Goal: Complete application form

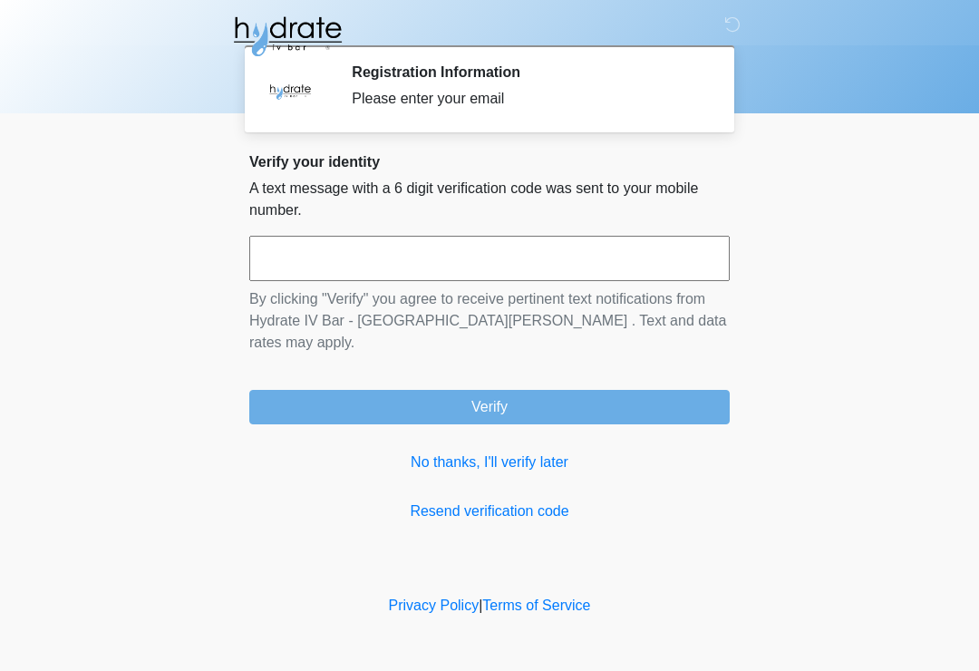
click at [364, 258] on input "text" at bounding box center [489, 258] width 481 height 45
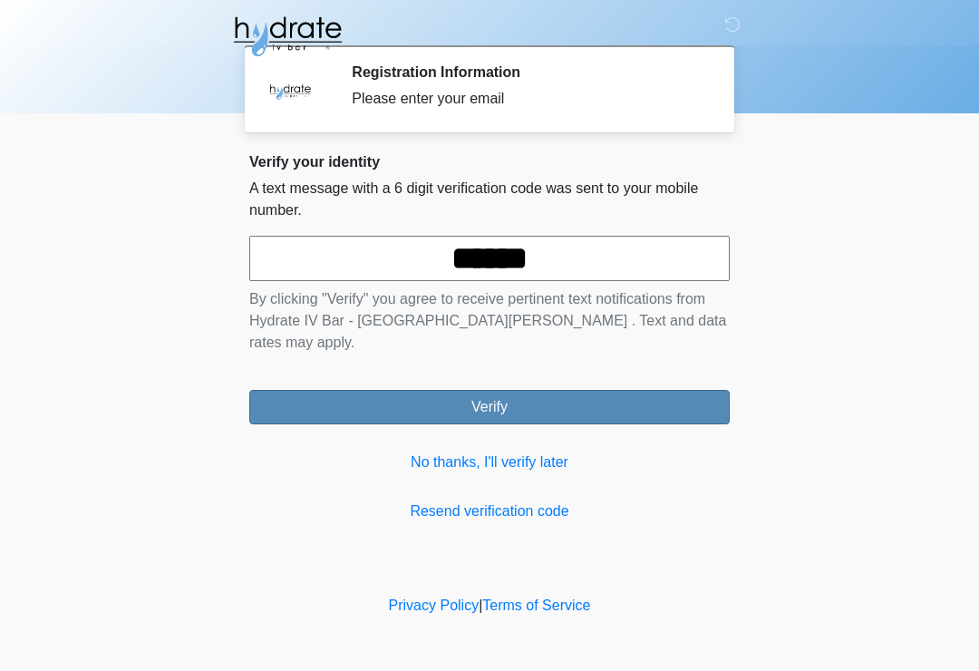
type input "******"
click at [627, 390] on button "Verify" at bounding box center [489, 407] width 481 height 34
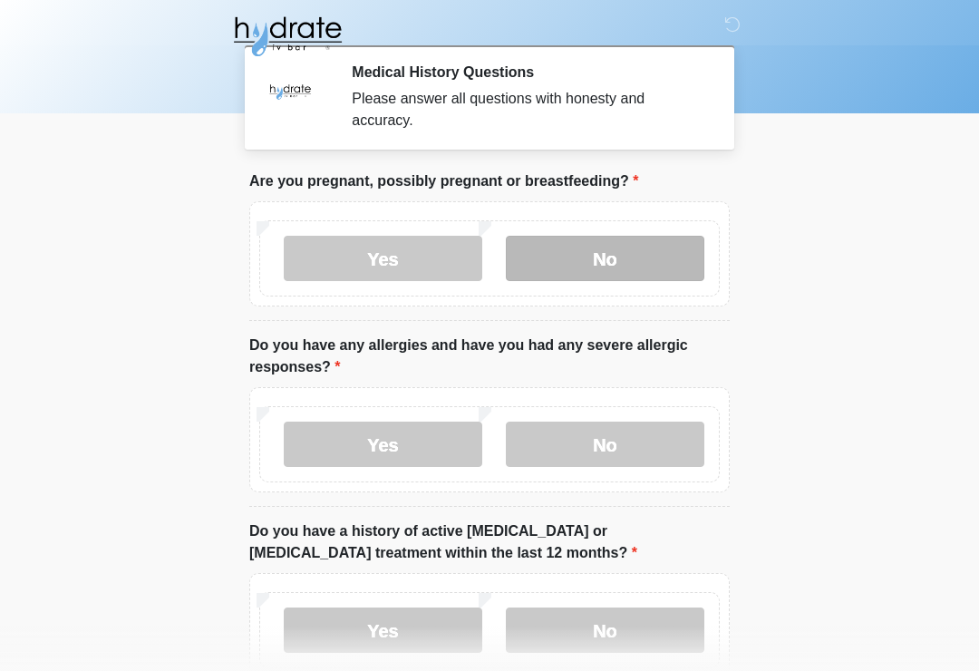
click at [645, 254] on label "No" at bounding box center [605, 258] width 199 height 45
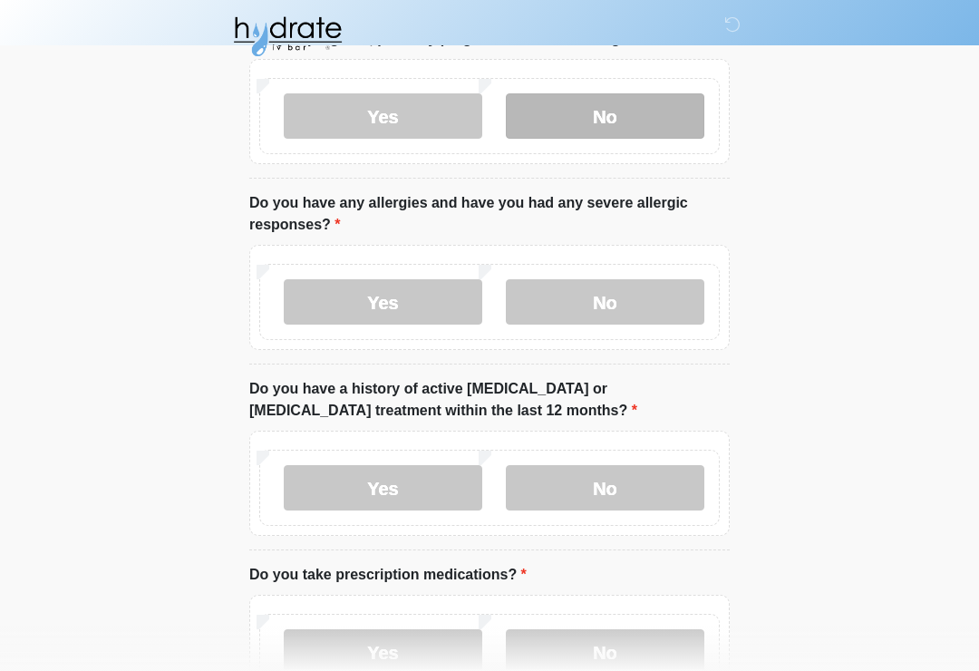
scroll to position [145, 0]
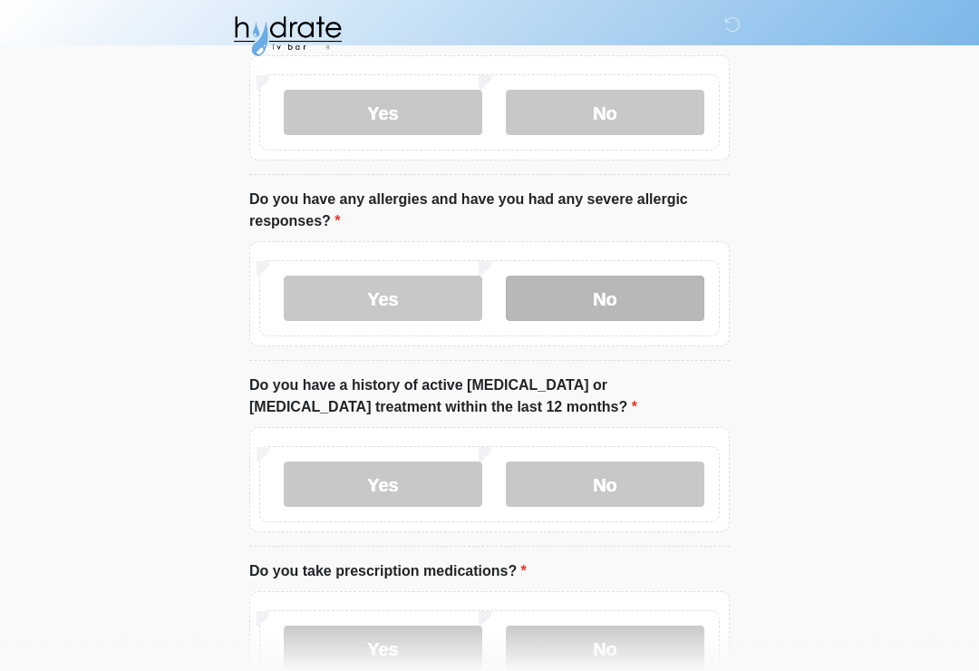
click at [622, 294] on label "No" at bounding box center [605, 299] width 199 height 45
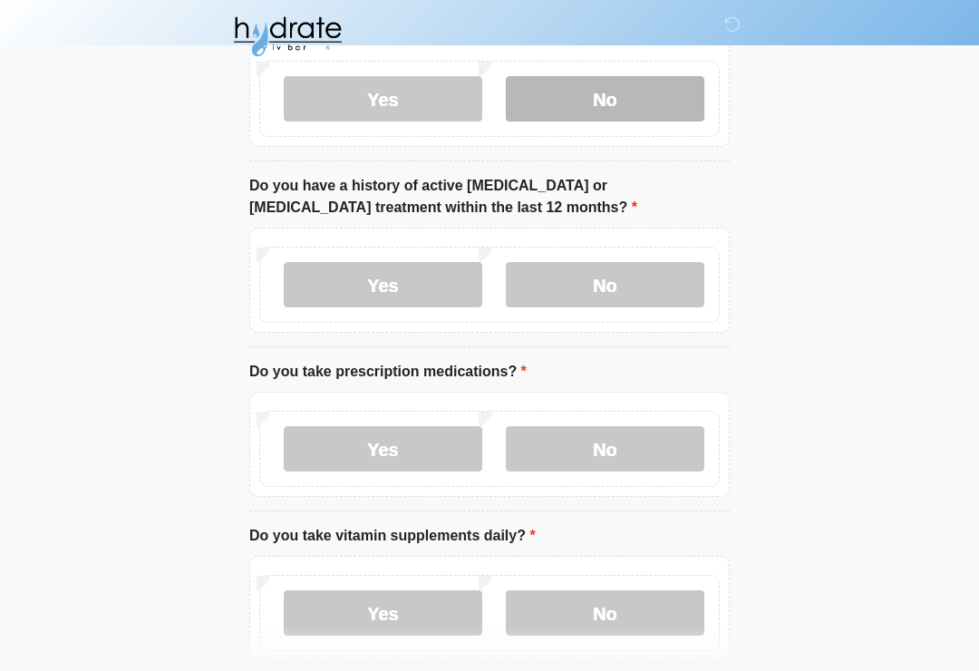
scroll to position [354, 0]
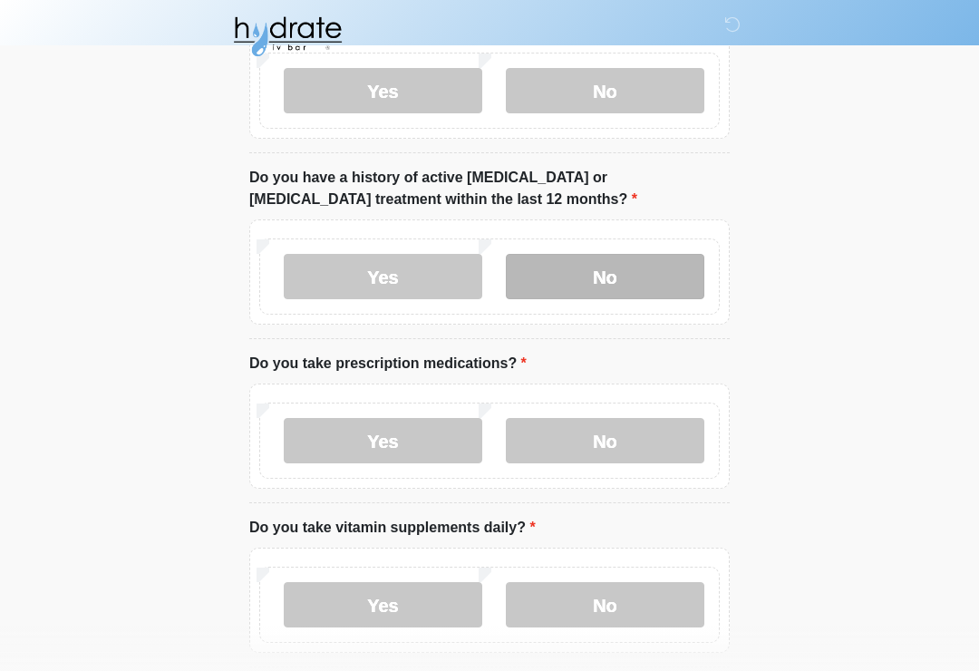
click at [657, 277] on label "No" at bounding box center [605, 276] width 199 height 45
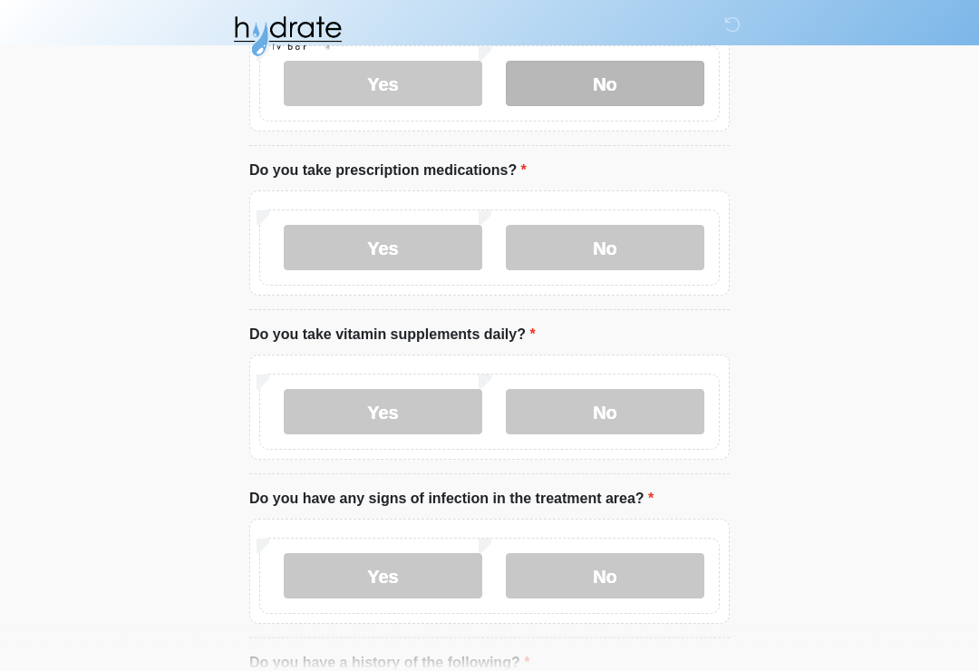
scroll to position [550, 0]
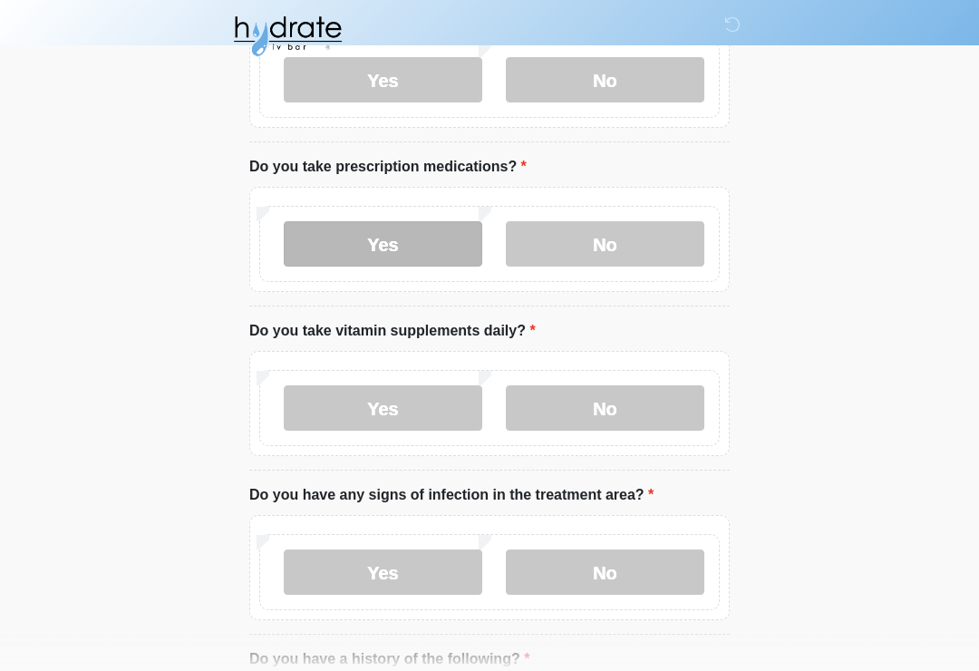
click at [445, 233] on label "Yes" at bounding box center [383, 244] width 199 height 45
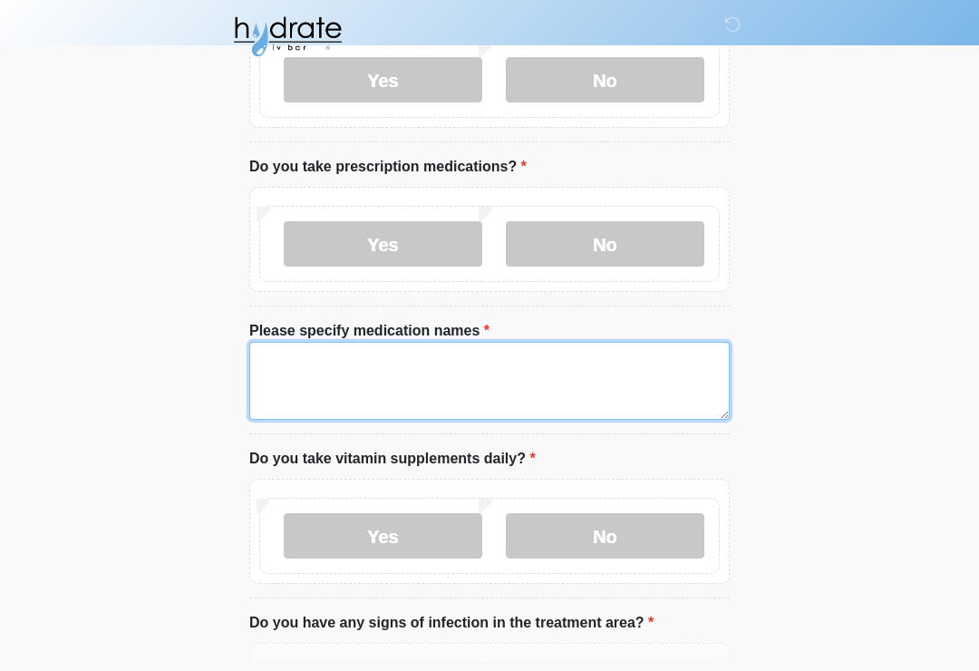
click at [372, 361] on textarea "Please specify medication names" at bounding box center [489, 381] width 481 height 78
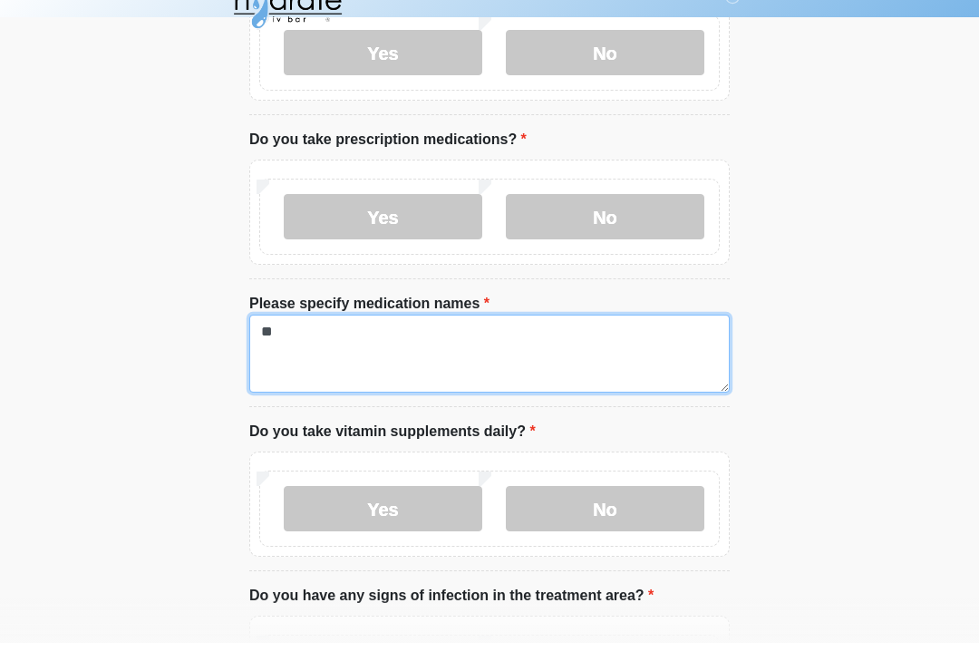
type textarea "*"
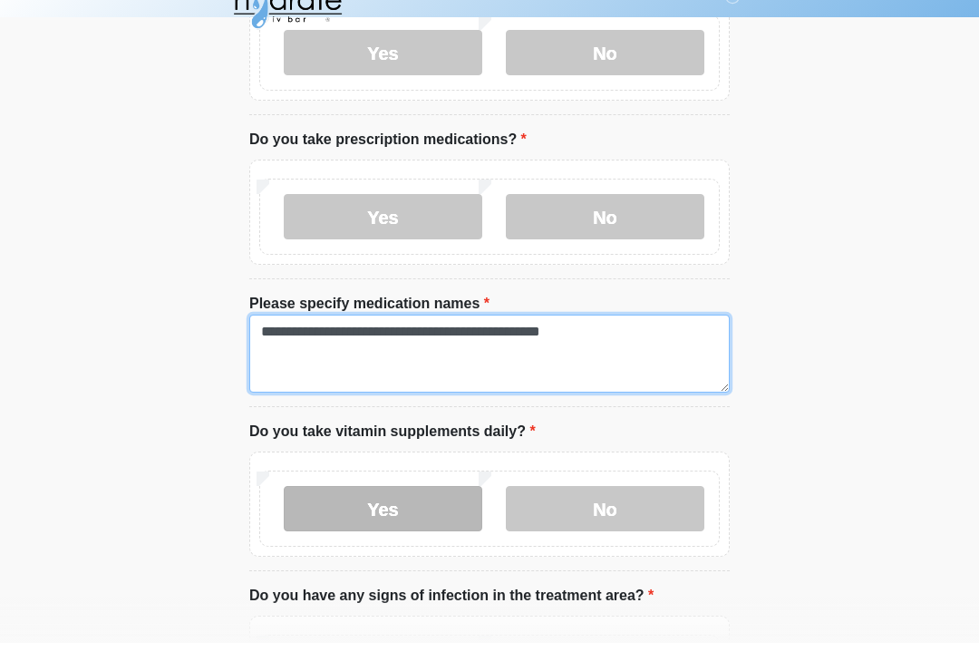
type textarea "**********"
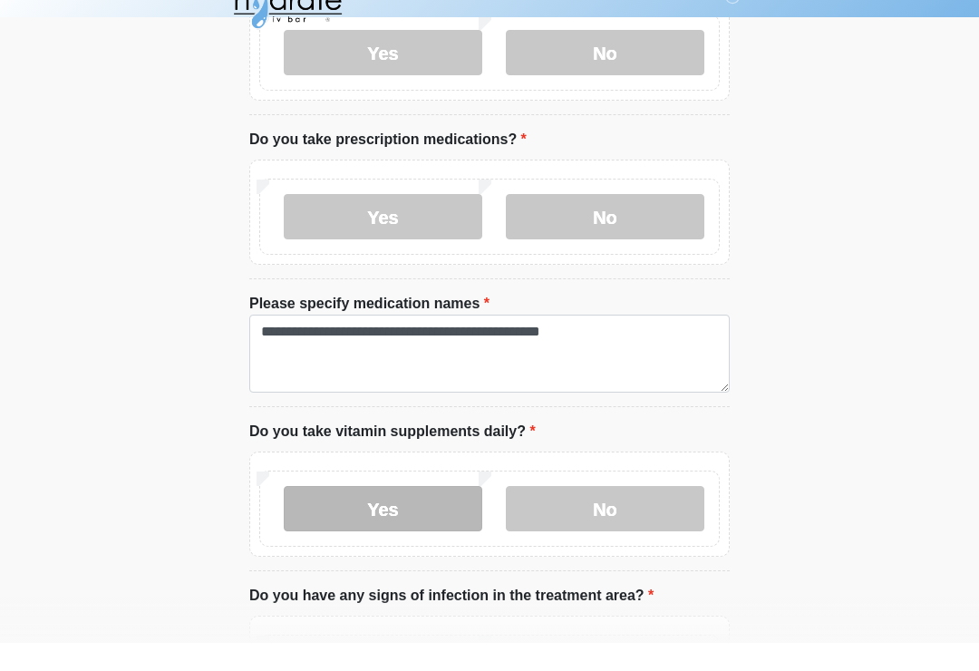
click at [429, 514] on label "Yes" at bounding box center [383, 536] width 199 height 45
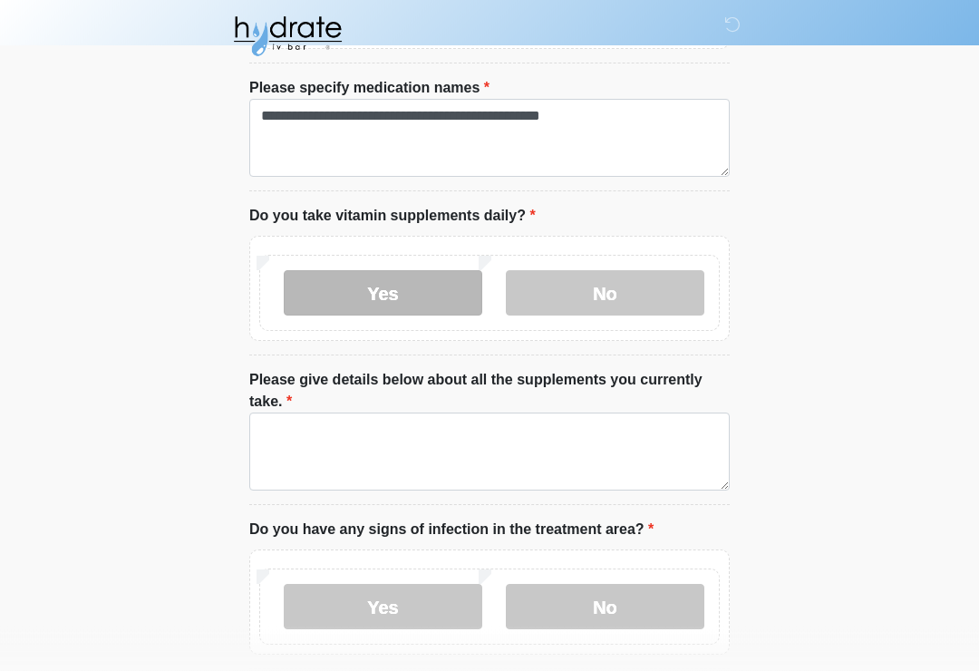
scroll to position [794, 0]
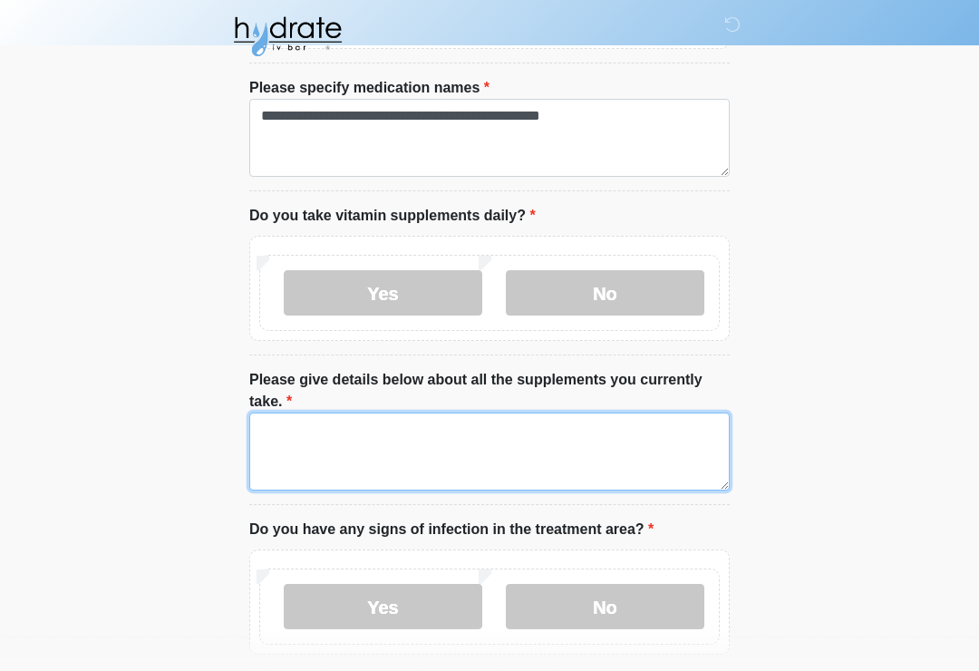
click at [286, 444] on textarea "Please give details below about all the supplements you currently take." at bounding box center [489, 452] width 481 height 78
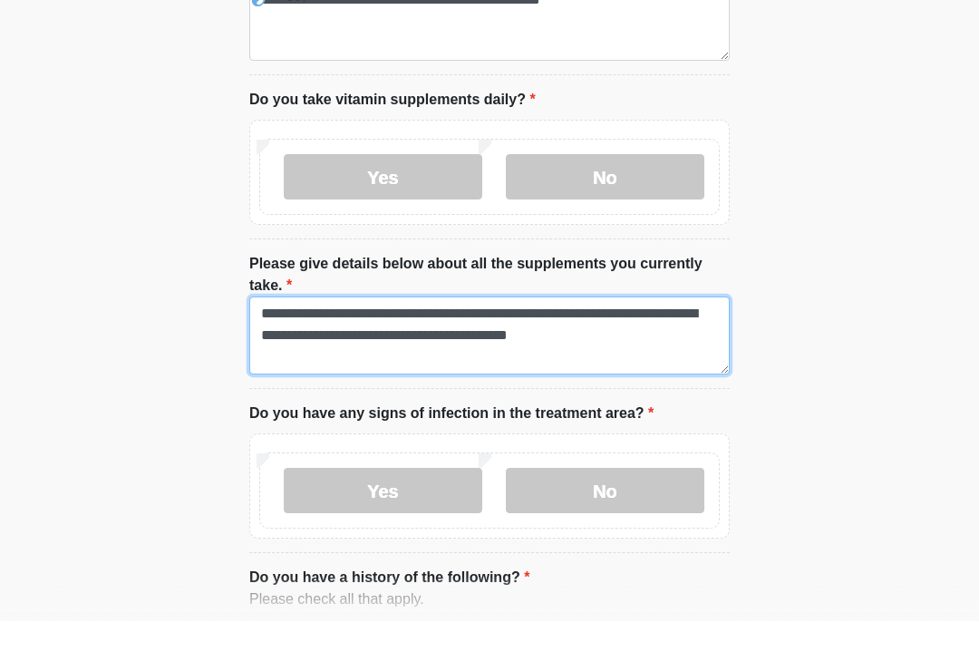
scroll to position [863, 0]
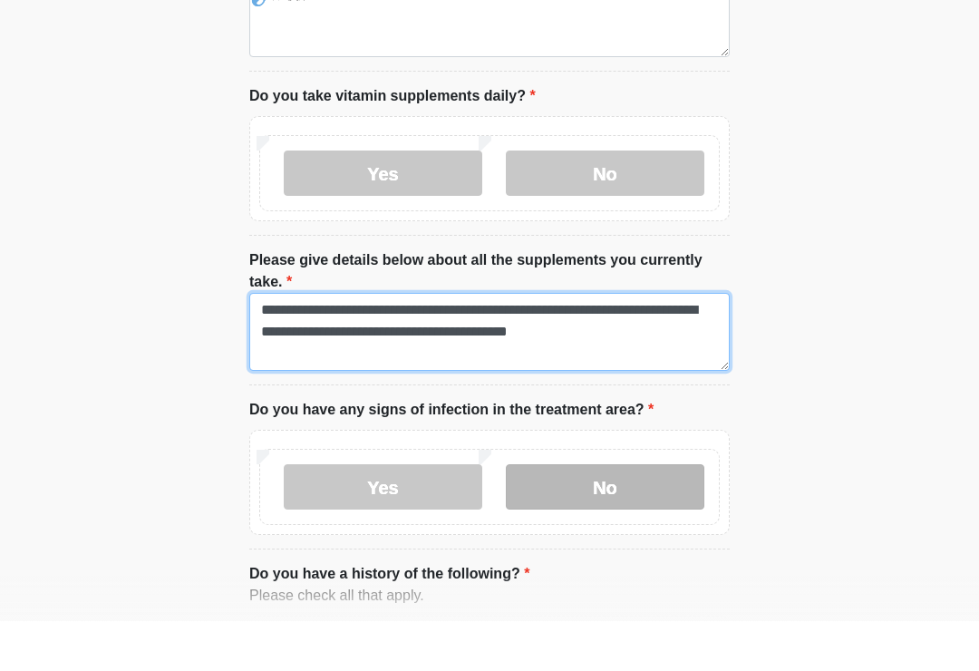
type textarea "**********"
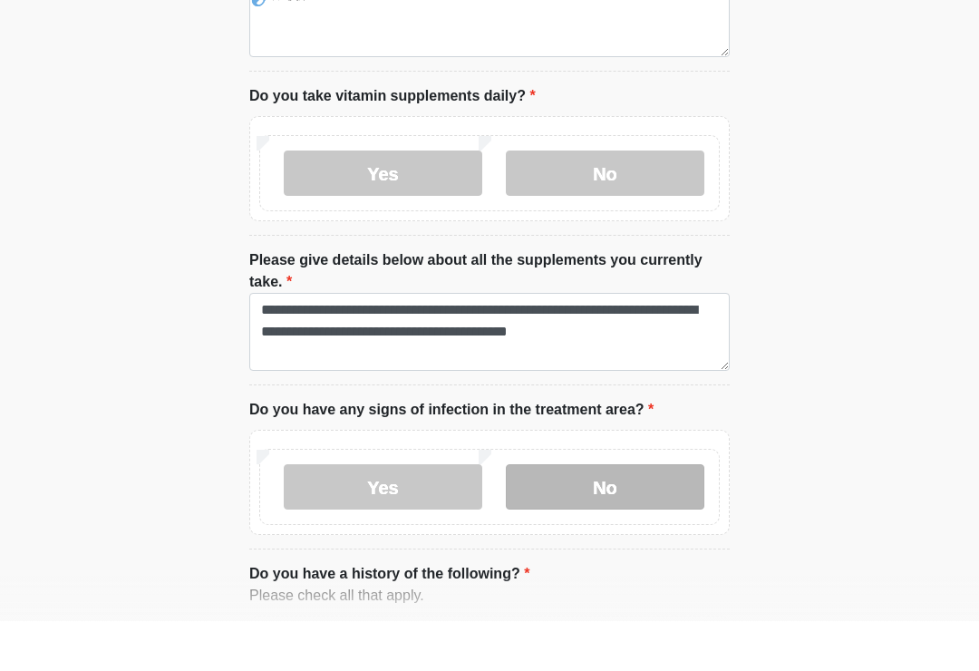
click at [634, 514] on label "No" at bounding box center [605, 536] width 199 height 45
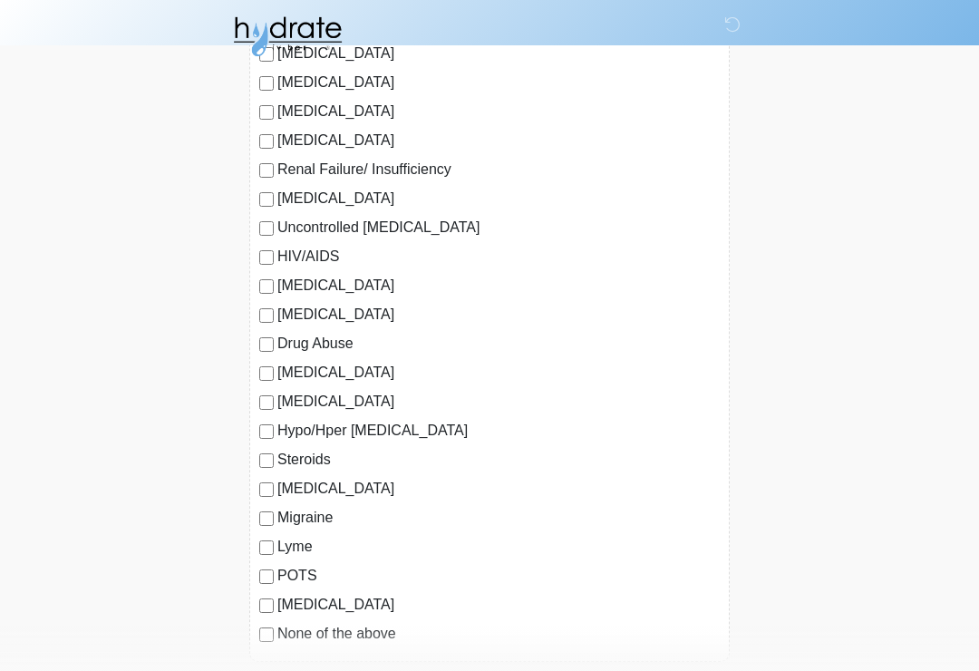
scroll to position [1845, 0]
click at [279, 394] on label "Hypertension" at bounding box center [499, 402] width 443 height 22
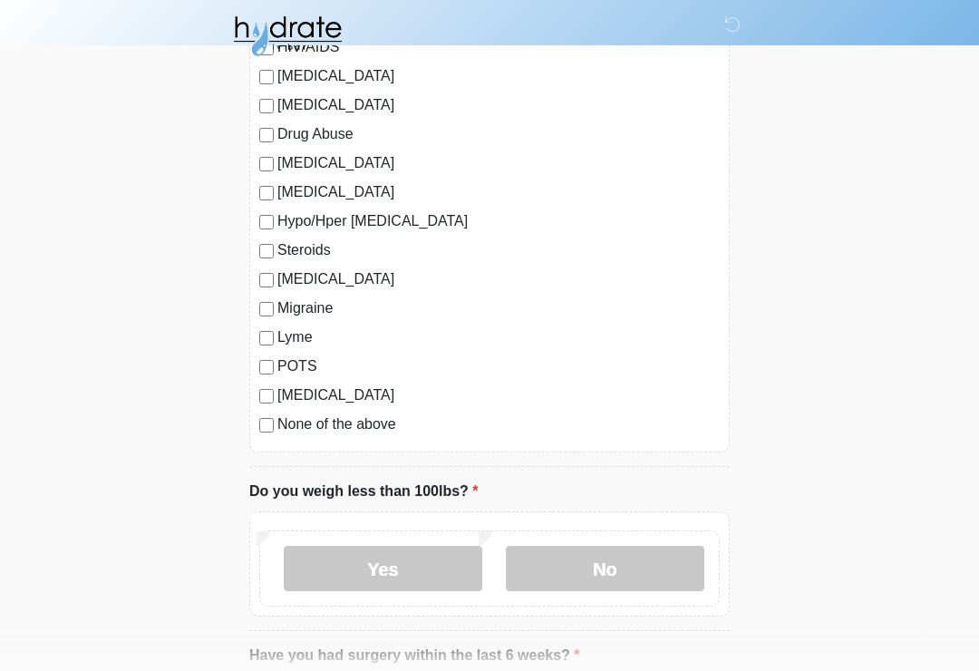
scroll to position [2059, 0]
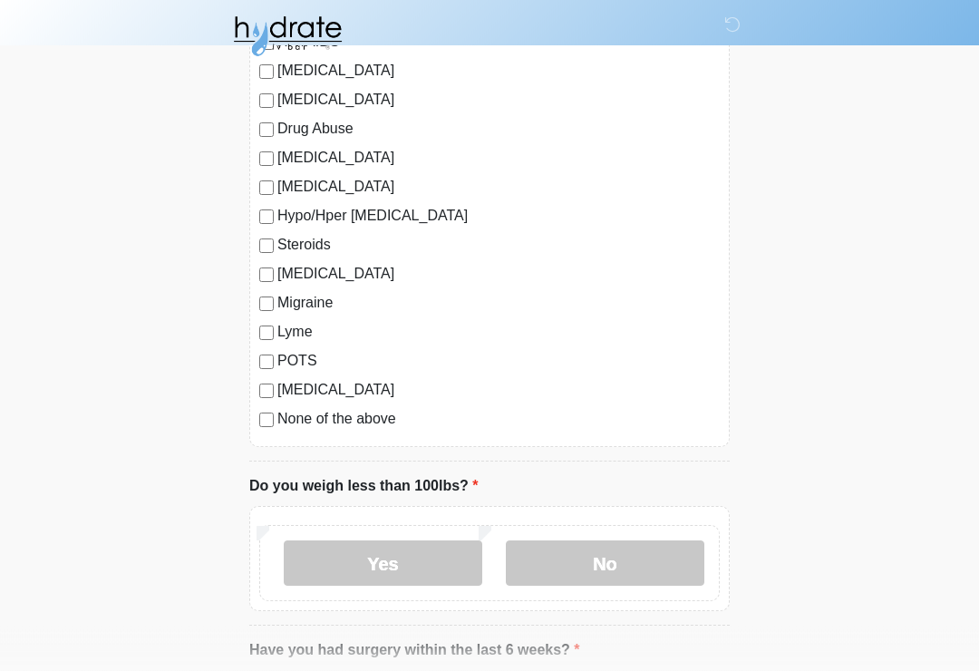
click at [278, 297] on label "Migraine" at bounding box center [499, 304] width 443 height 22
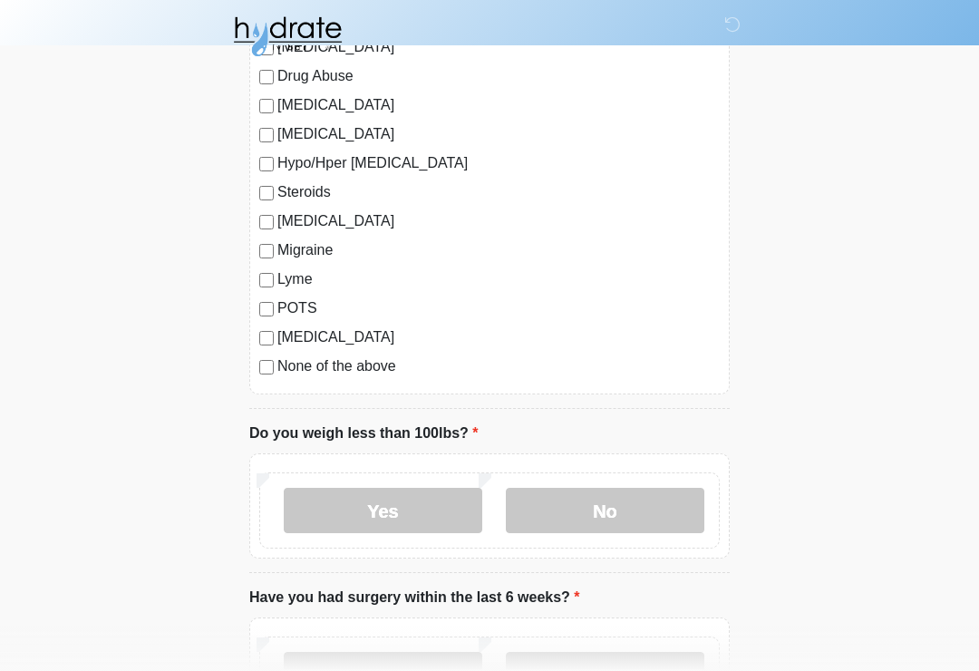
scroll to position [2116, 0]
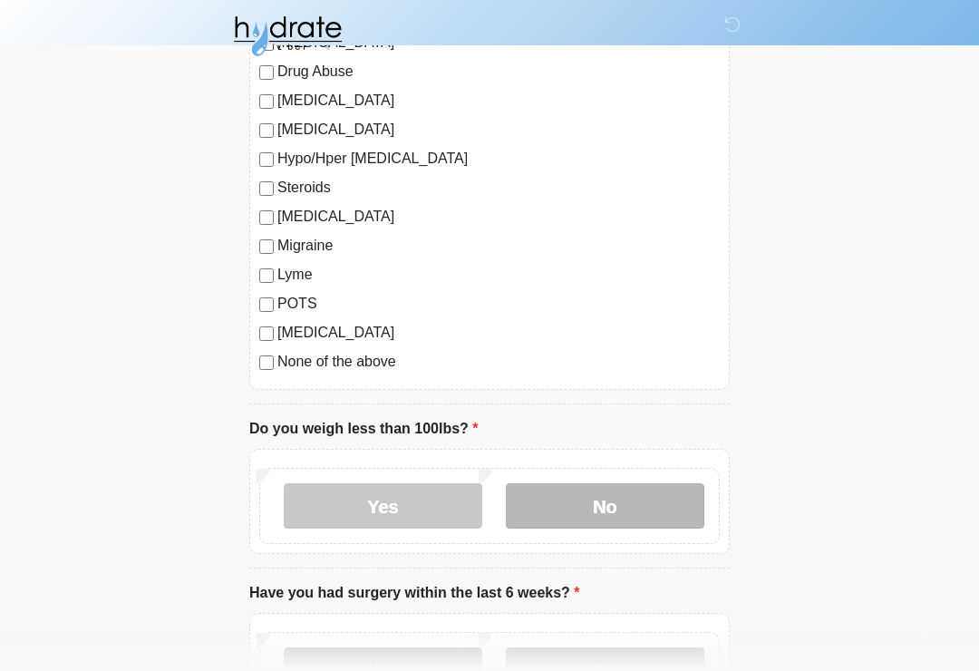
click at [642, 507] on label "No" at bounding box center [605, 506] width 199 height 45
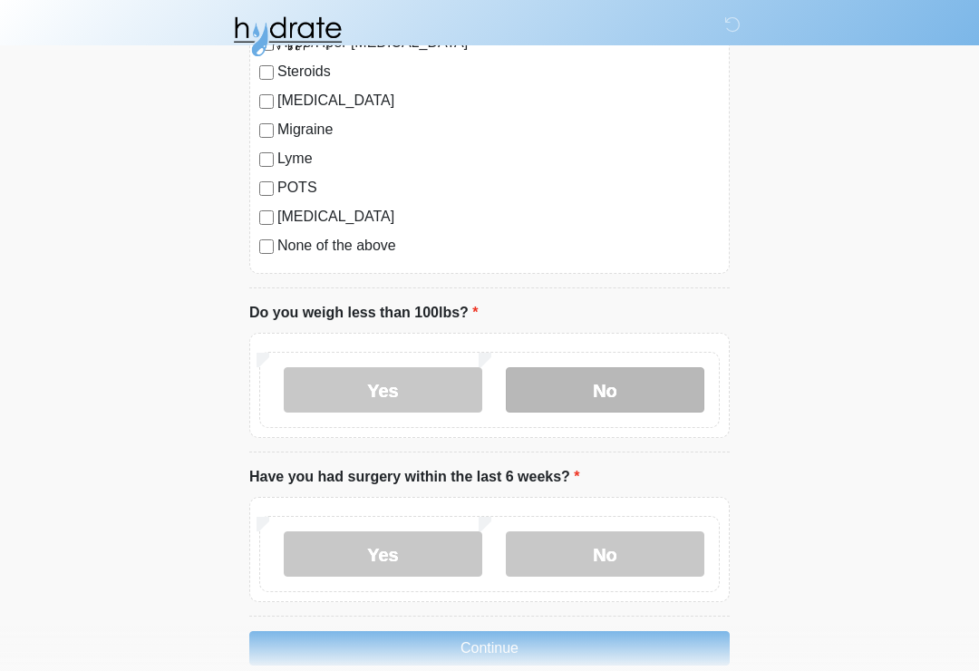
scroll to position [2293, 0]
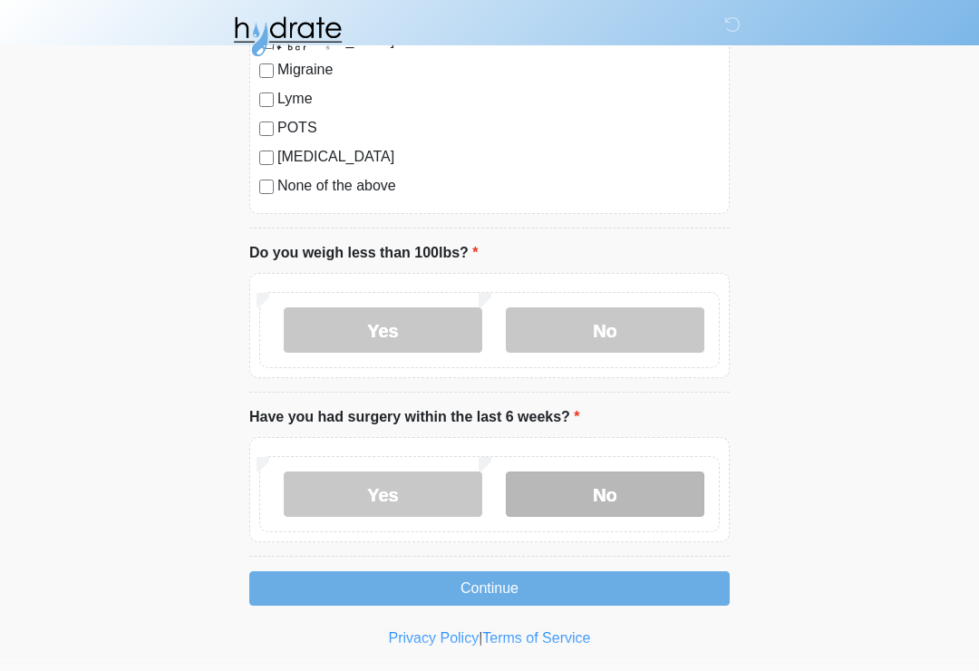
click at [643, 495] on label "No" at bounding box center [605, 494] width 199 height 45
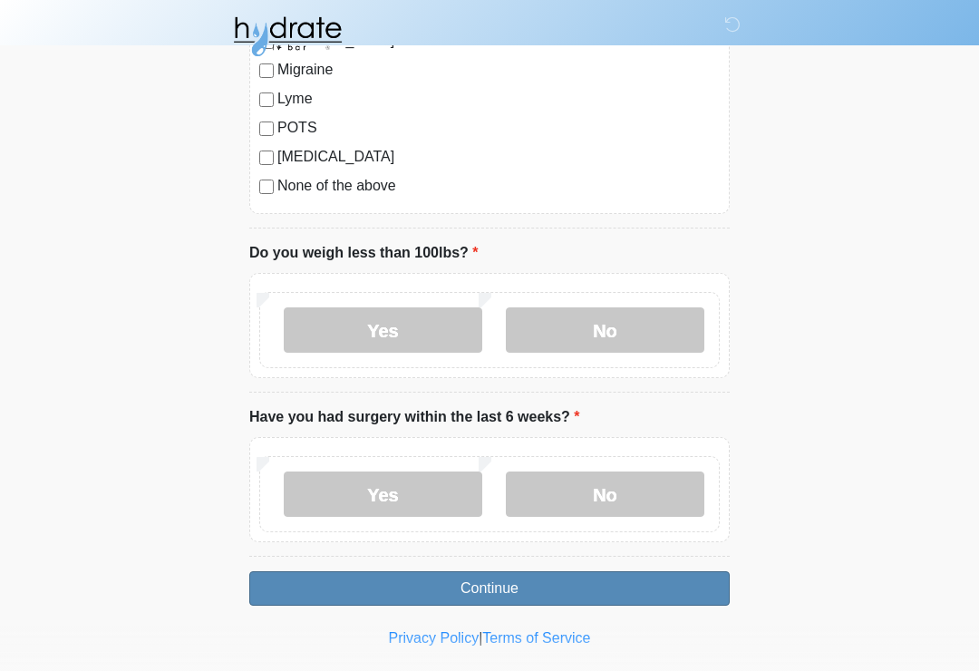
click at [573, 587] on button "Continue" at bounding box center [489, 588] width 481 height 34
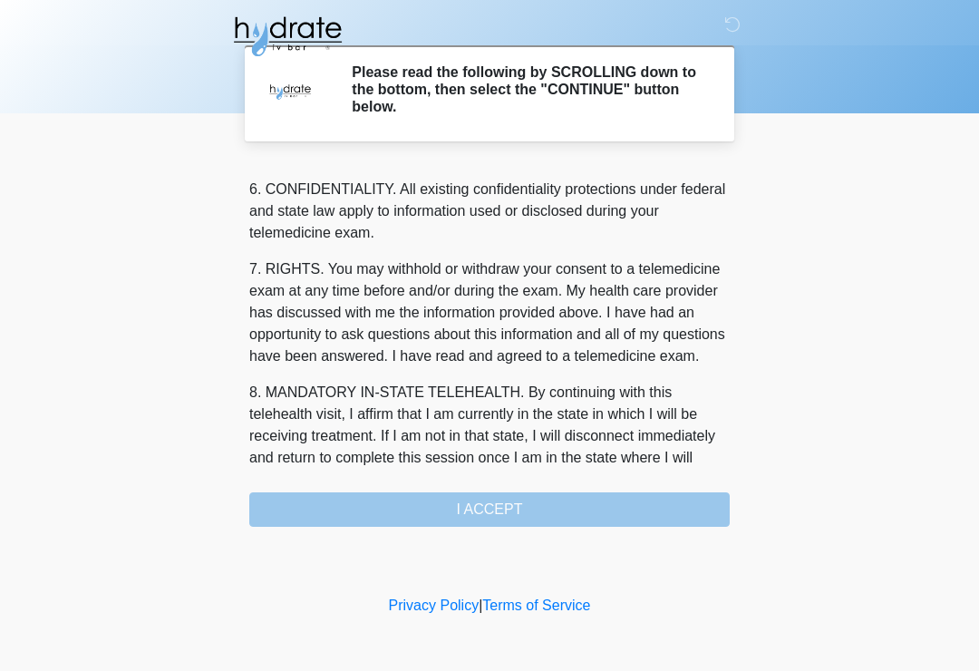
scroll to position [707, 0]
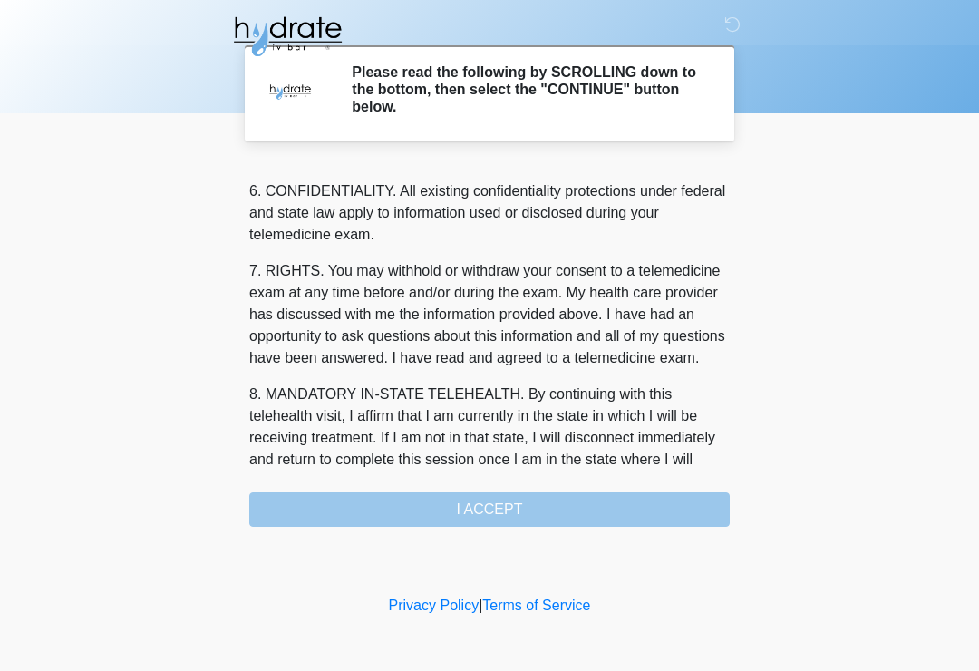
click at [566, 500] on div "1. PURPOSE. The purpose of this form is to obtain your consent for a telemedici…" at bounding box center [489, 344] width 481 height 365
click at [541, 517] on div "1. PURPOSE. The purpose of this form is to obtain your consent for a telemedici…" at bounding box center [489, 344] width 481 height 365
click at [495, 514] on div "1. PURPOSE. The purpose of this form is to obtain your consent for a telemedici…" at bounding box center [489, 344] width 481 height 365
click at [568, 510] on div "1. PURPOSE. The purpose of this form is to obtain your consent for a telemedici…" at bounding box center [489, 344] width 481 height 365
click at [567, 509] on div "1. PURPOSE. The purpose of this form is to obtain your consent for a telemedici…" at bounding box center [489, 344] width 481 height 365
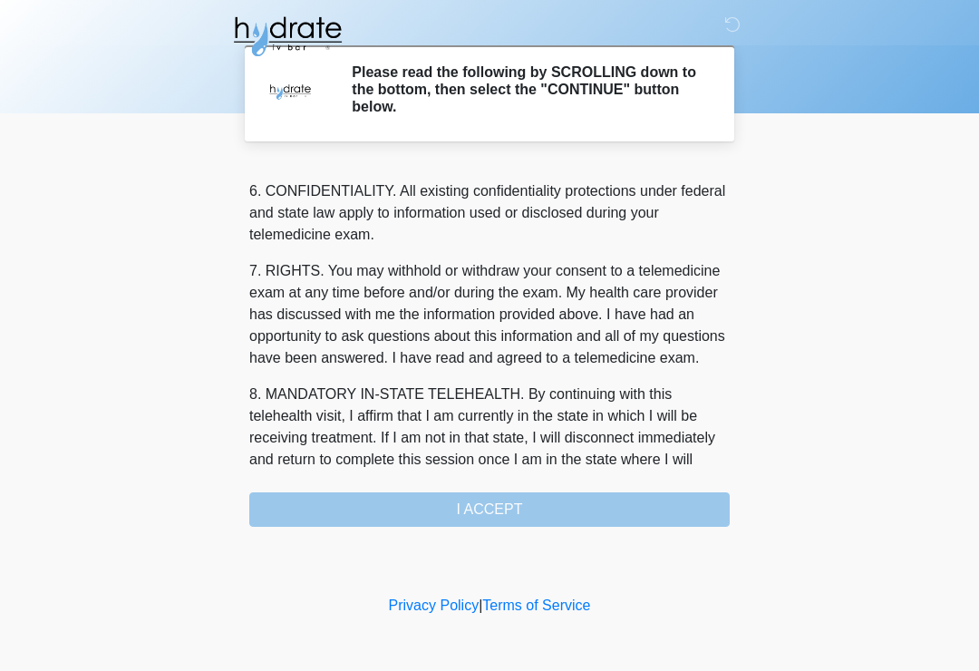
click at [547, 506] on div "1. PURPOSE. The purpose of this form is to obtain your consent for a telemedici…" at bounding box center [489, 344] width 481 height 365
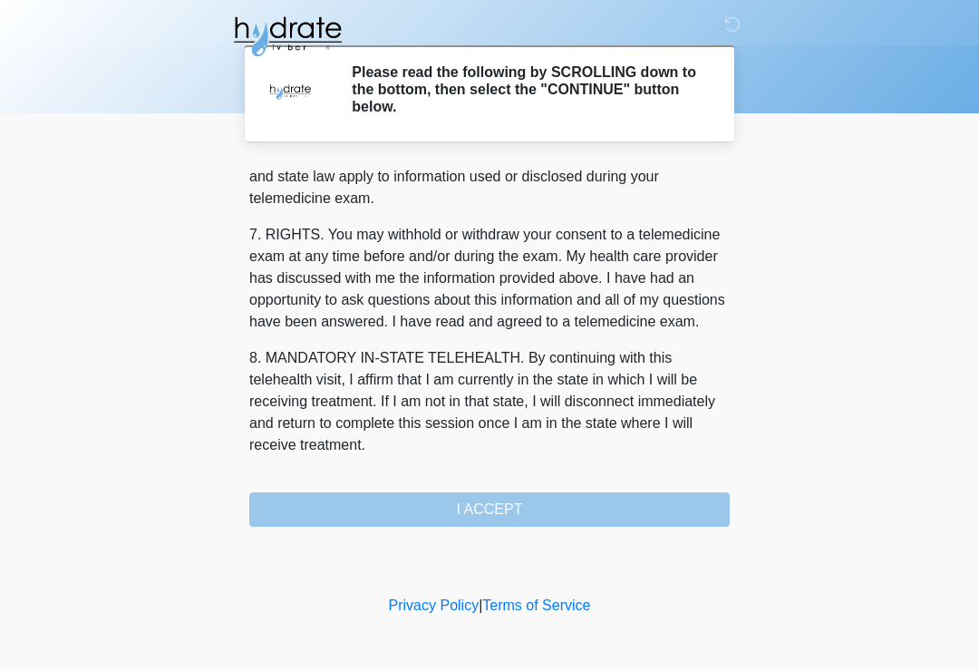
scroll to position [765, 0]
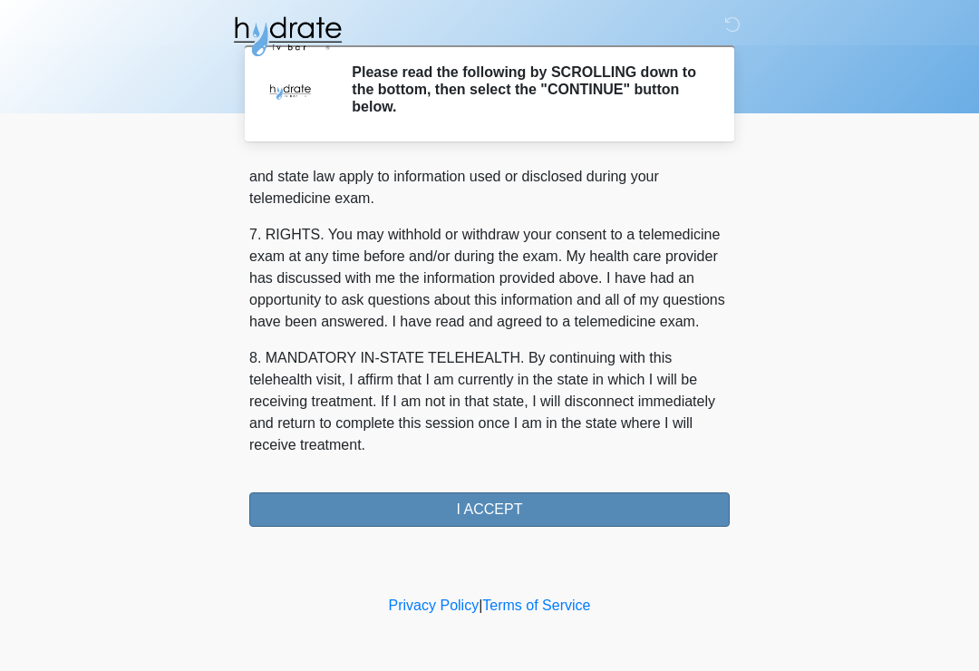
click at [561, 511] on button "I ACCEPT" at bounding box center [489, 509] width 481 height 34
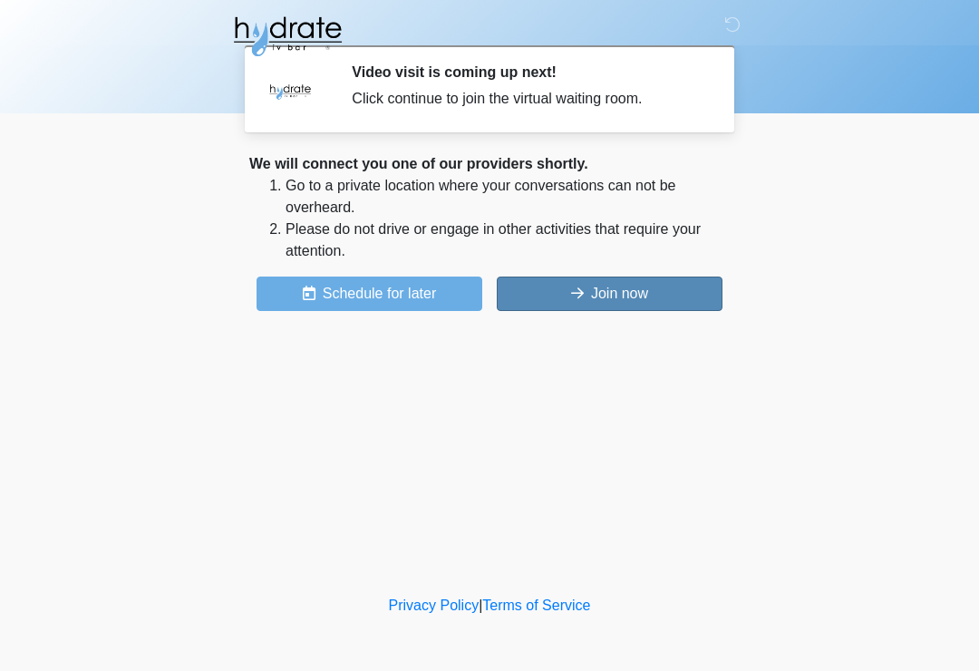
click at [609, 293] on button "Join now" at bounding box center [610, 294] width 226 height 34
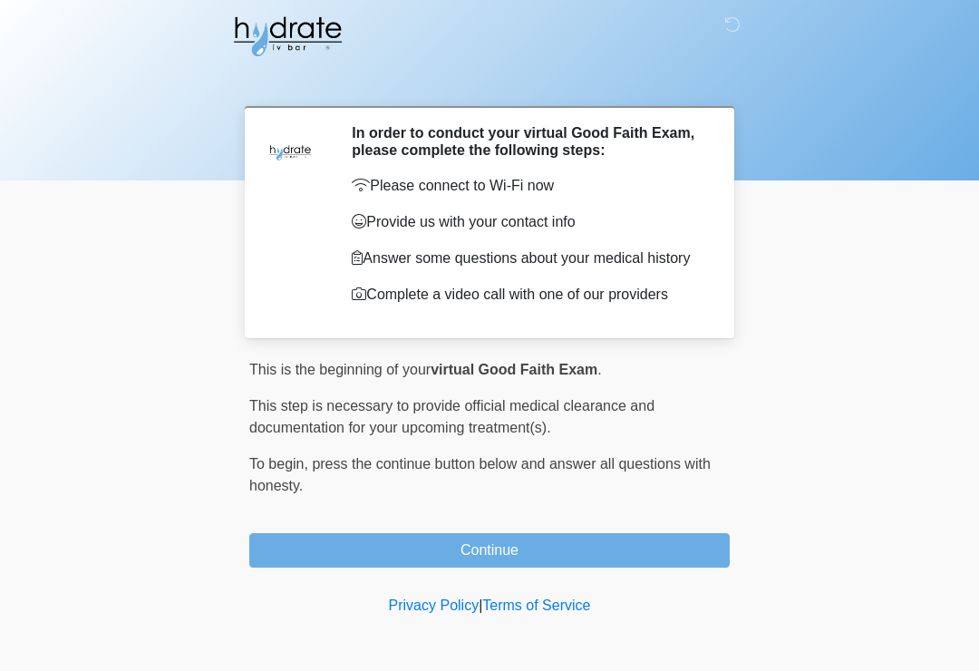
scroll to position [1, 0]
click at [4, 444] on body "‎ ‎ ‎ In order to conduct your virtual Good Faith Exam, please complete the fol…" at bounding box center [489, 335] width 979 height 671
click at [360, 71] on div at bounding box center [476, 36] width 544 height 73
